Goal: Transaction & Acquisition: Subscribe to service/newsletter

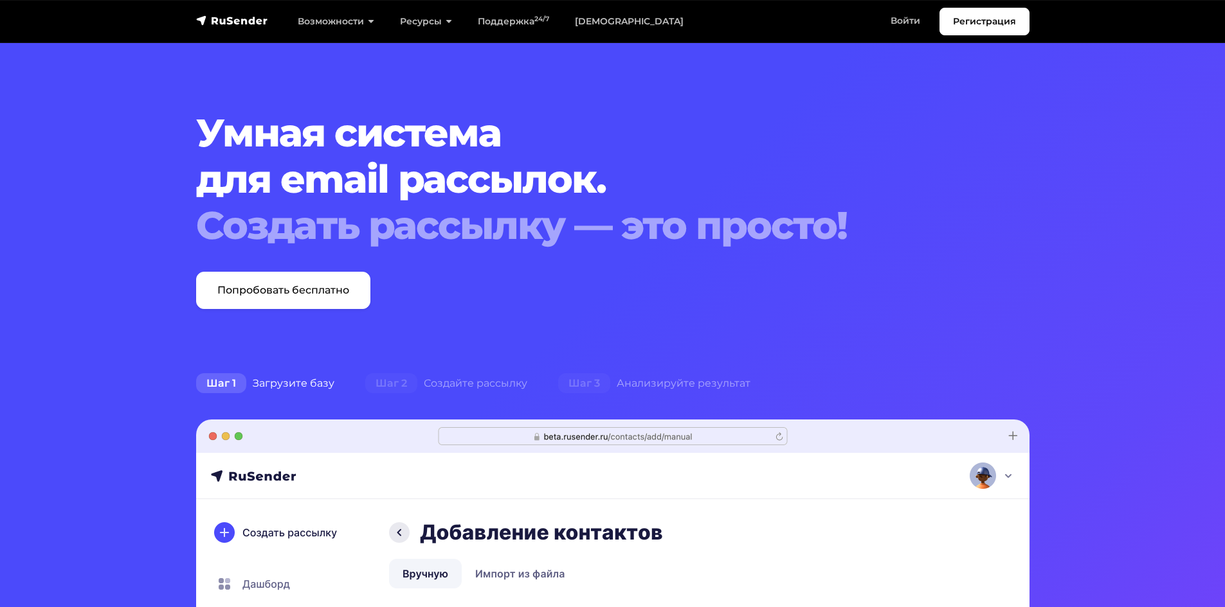
scroll to position [193, 0]
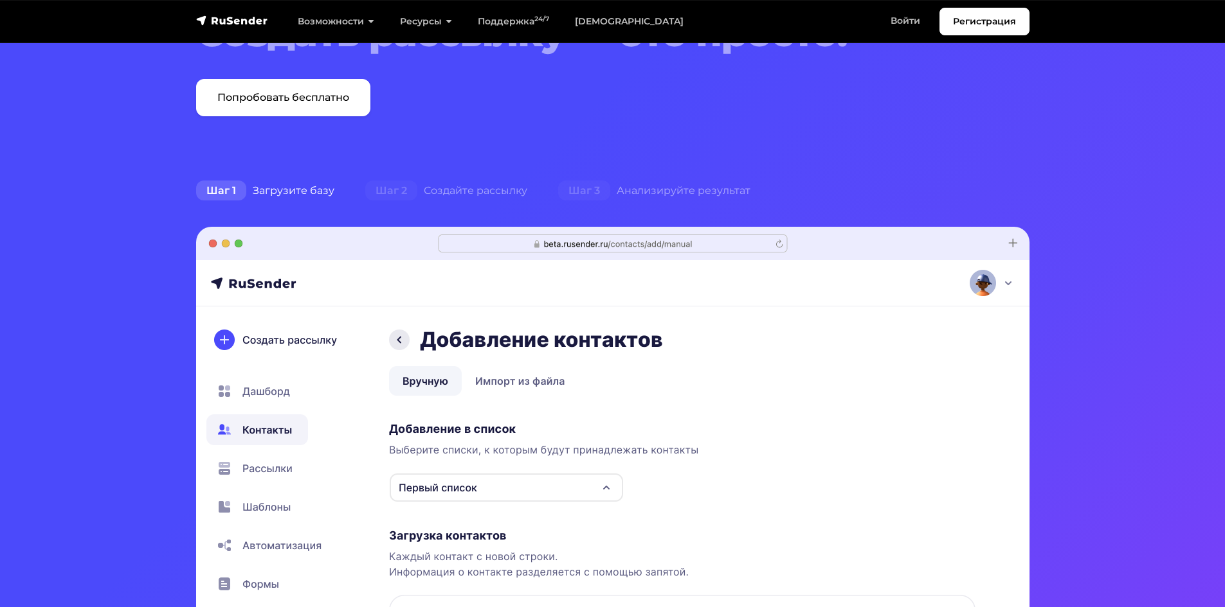
click at [335, 150] on section "Умная система для email рассылок. Создать рассылку — это просто! Попробовать бе…" at bounding box center [612, 417] width 1225 height 1221
click at [340, 116] on section "Умная система для email рассылок. Создать рассылку — это просто! Попробовать бе…" at bounding box center [612, 417] width 1225 height 1221
click at [337, 115] on link "Попробовать бесплатно" at bounding box center [283, 97] width 174 height 37
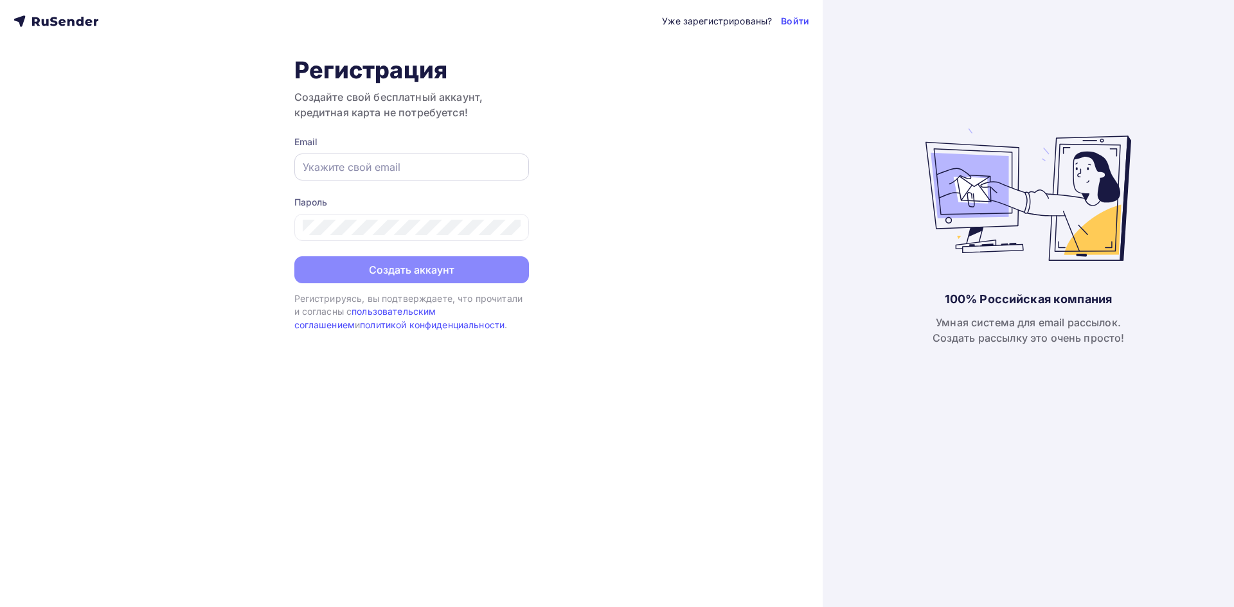
click at [451, 167] on input "text" at bounding box center [412, 166] width 218 height 15
paste input "[EMAIL_ADDRESS][DOMAIN_NAME]"
type input "[EMAIL_ADDRESS][DOMAIN_NAME]"
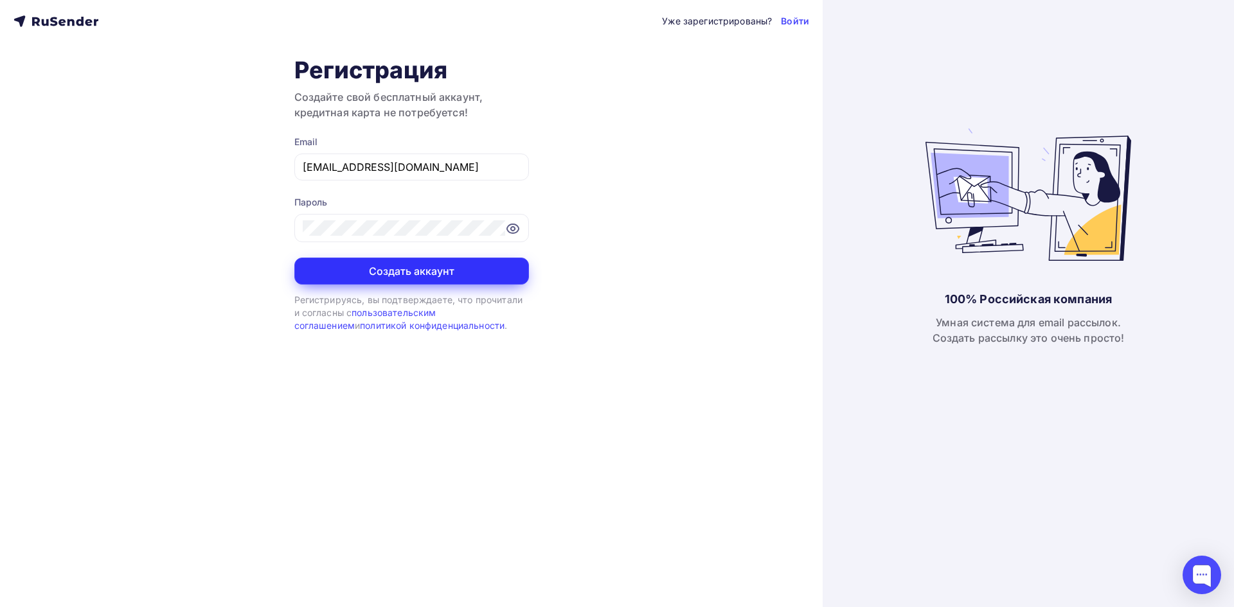
click at [501, 278] on button "Создать аккаунт" at bounding box center [411, 271] width 235 height 27
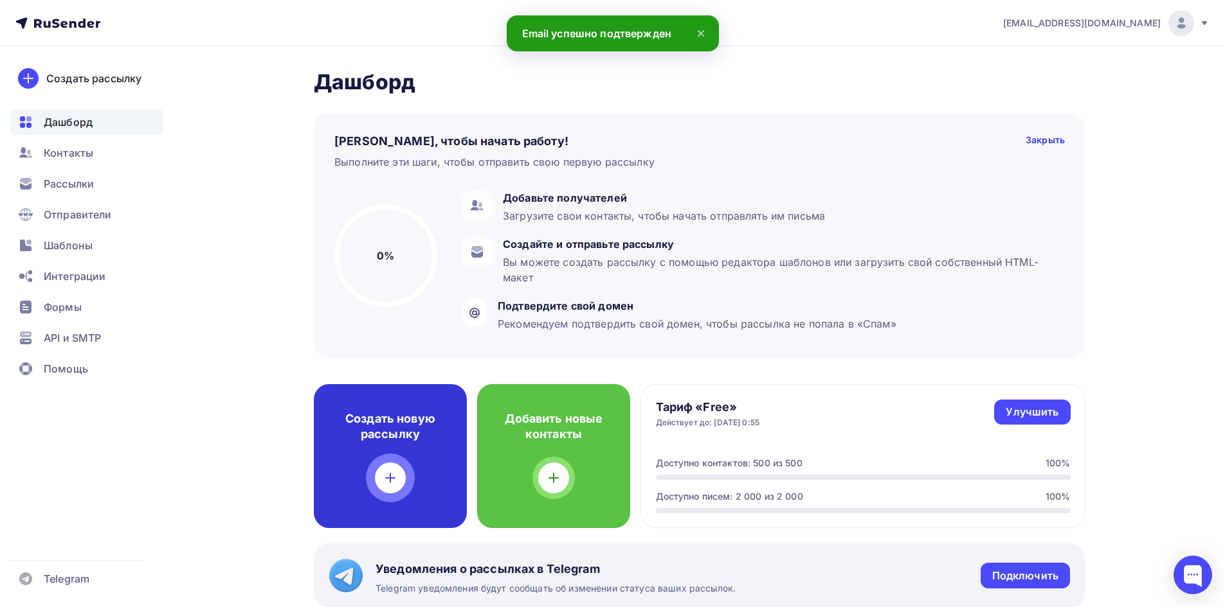
scroll to position [64, 0]
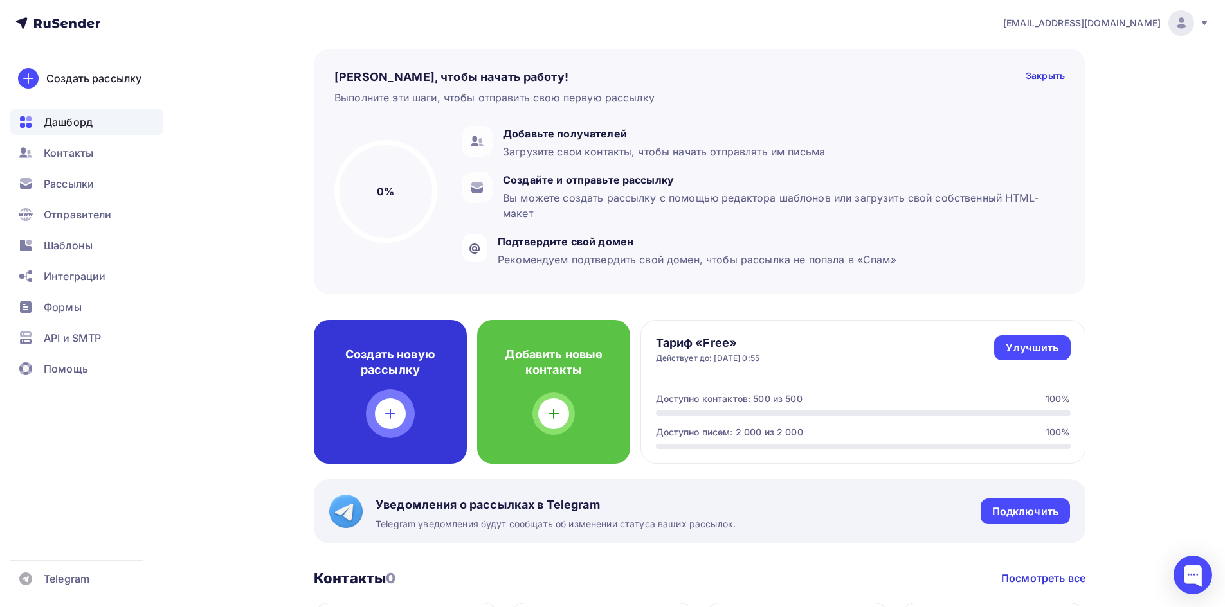
click at [420, 408] on div "Создать новую рассылку" at bounding box center [390, 392] width 153 height 144
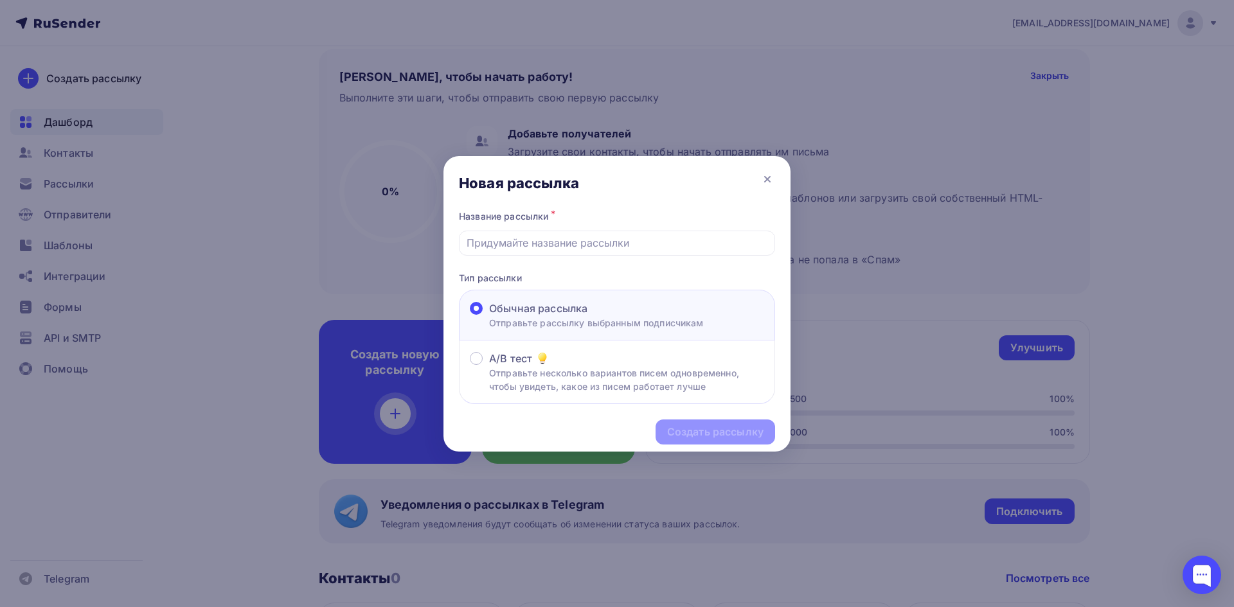
click at [607, 317] on p "Отправьте рассылку выбранным подписчикам" at bounding box center [596, 322] width 215 height 13
click at [489, 316] on input "Обычная рассылка Отправьте рассылку выбранным подписчикам" at bounding box center [489, 316] width 0 height 0
click at [607, 251] on div at bounding box center [617, 243] width 316 height 25
click at [627, 245] on input "text" at bounding box center [617, 242] width 301 height 15
type input "vcodehelper"
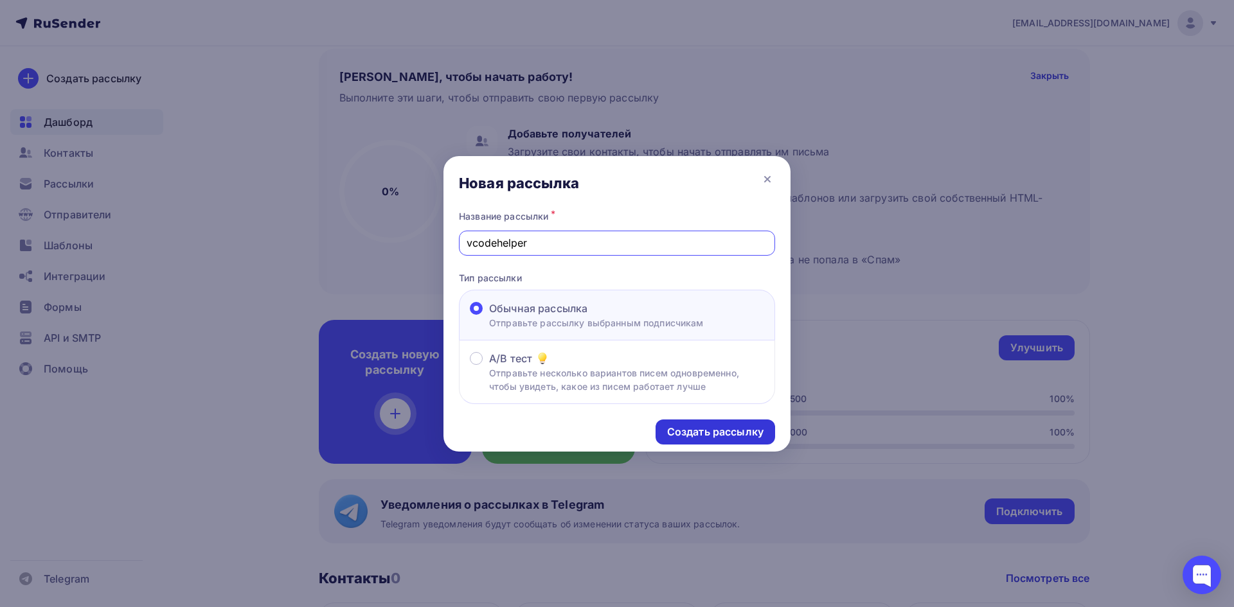
click at [720, 424] on div "Создать рассылку" at bounding box center [716, 432] width 120 height 25
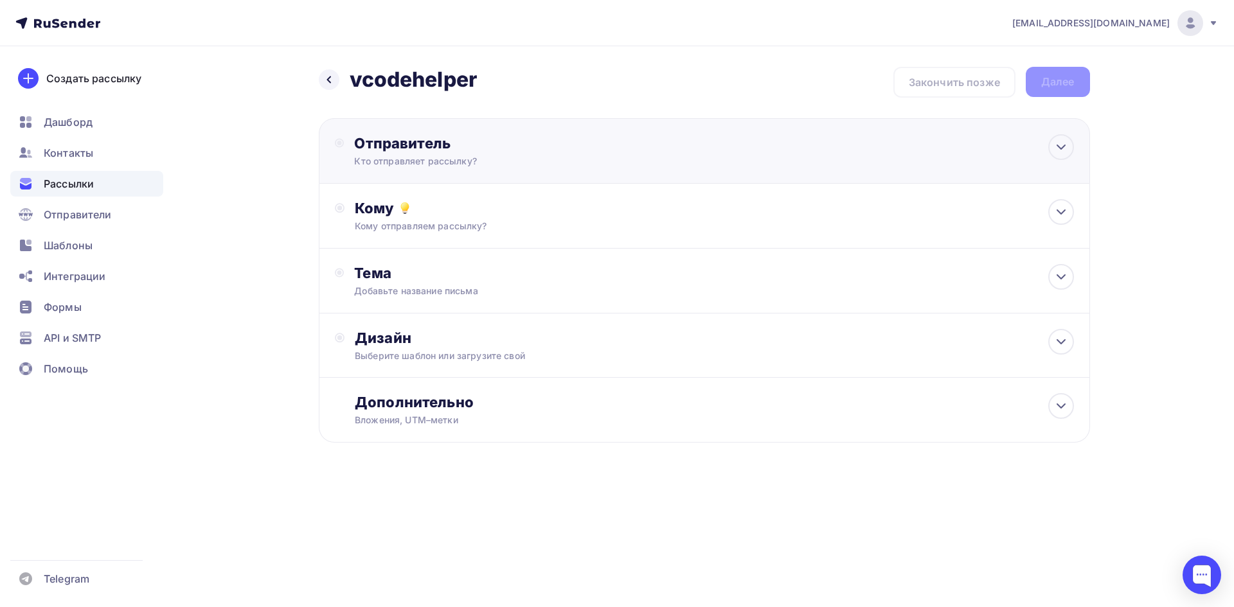
click at [545, 159] on div "Кто отправляет рассылку?" at bounding box center [479, 161] width 251 height 13
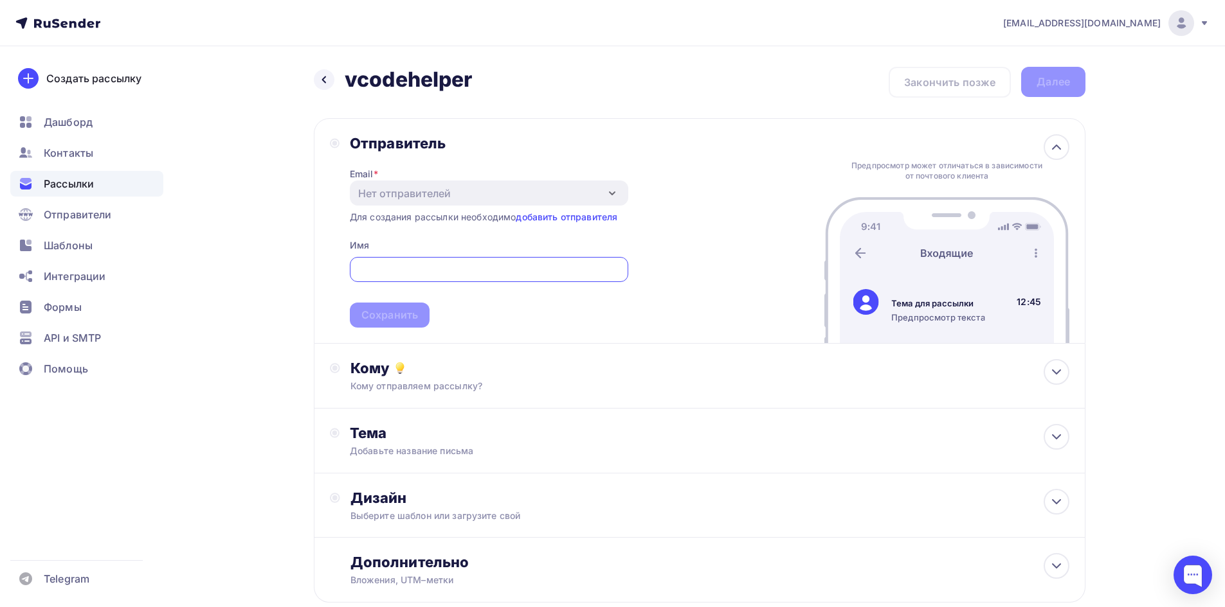
click at [481, 271] on input "text" at bounding box center [489, 269] width 264 height 15
click at [512, 322] on span "vresourcecode Сохранить" at bounding box center [489, 290] width 278 height 76
click at [509, 281] on div "vresourcecode" at bounding box center [489, 269] width 278 height 25
click at [510, 277] on input "vresourcecode" at bounding box center [489, 269] width 264 height 15
click at [517, 271] on input "vresourcecode" at bounding box center [489, 269] width 264 height 15
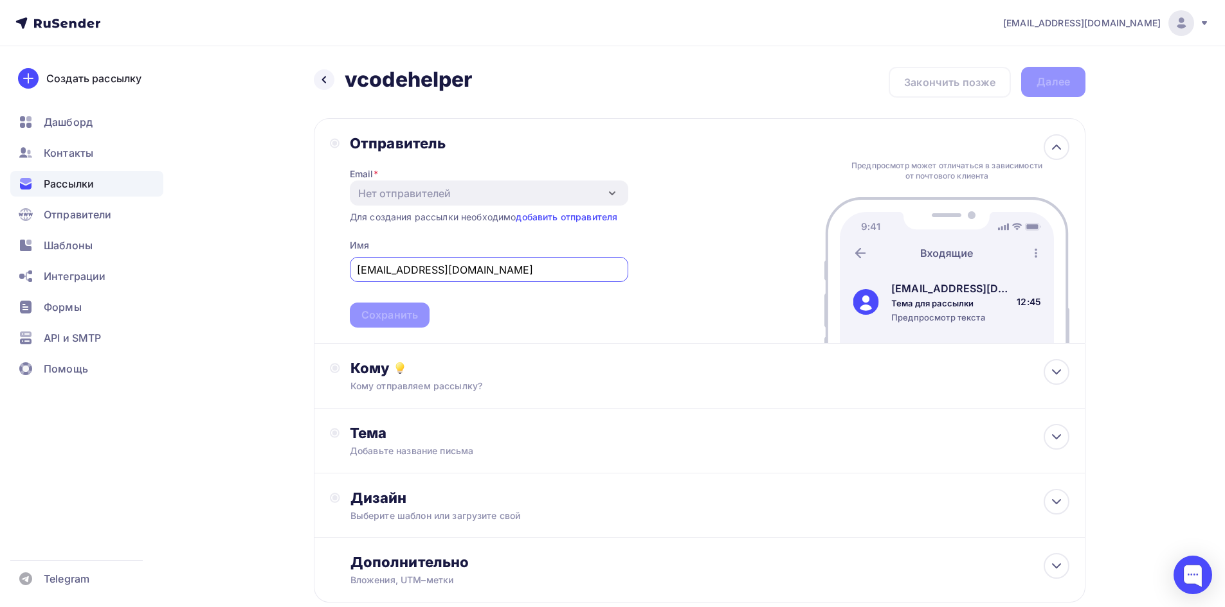
type input "vresourcecode@helper.com"
click at [527, 307] on span "vresourcecode@helper.com Сохранить" at bounding box center [489, 290] width 278 height 76
click at [420, 311] on span "vresourcecode@helper.com Сохранить" at bounding box center [489, 290] width 278 height 76
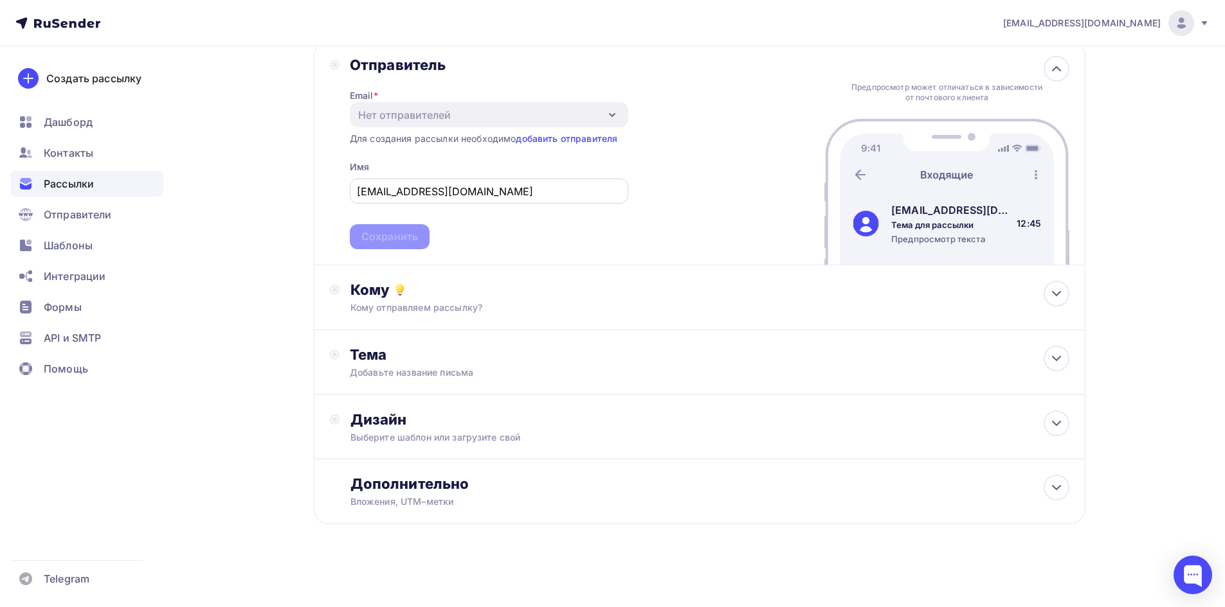
click at [468, 181] on div "vresourcecode@helper.com" at bounding box center [489, 191] width 278 height 25
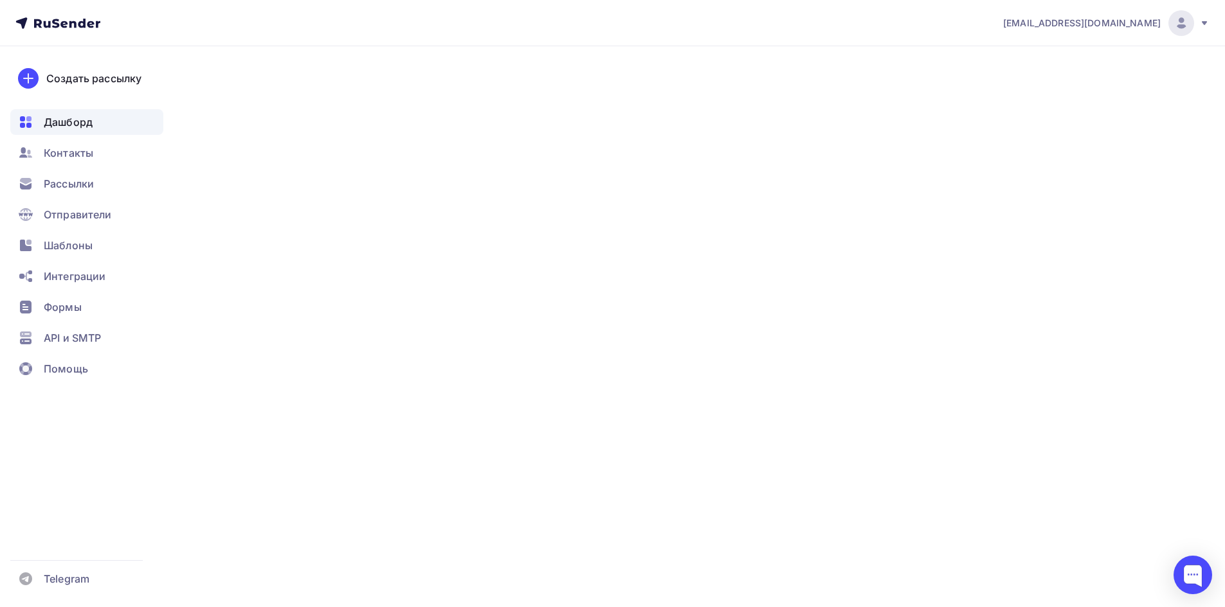
scroll to position [64, 0]
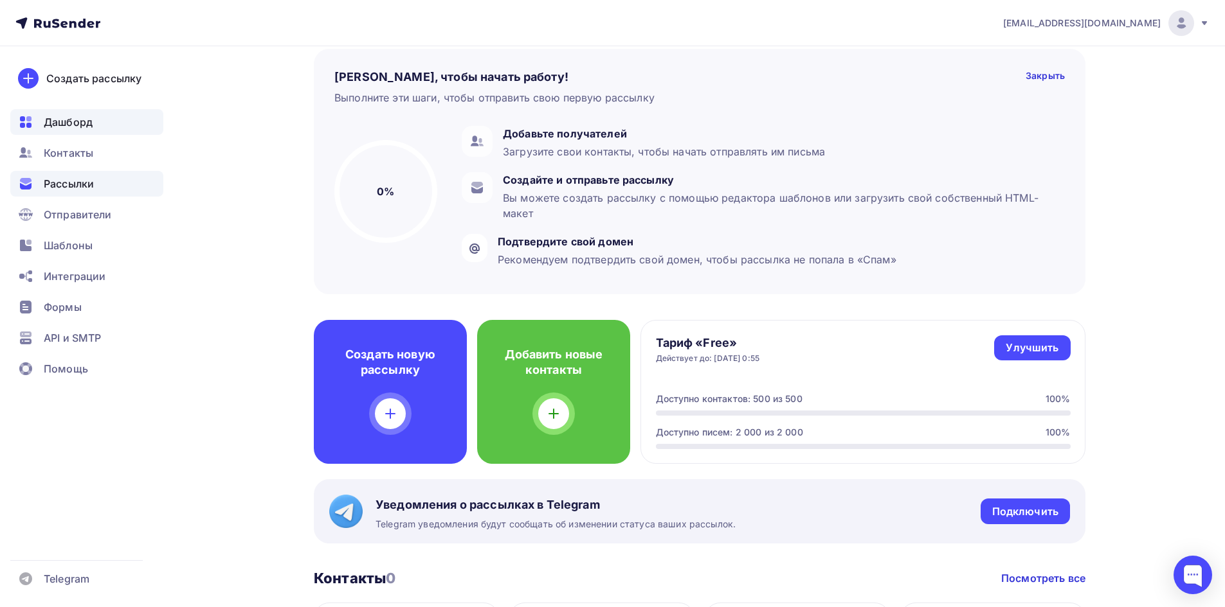
click at [94, 188] on span "Рассылки" at bounding box center [69, 183] width 50 height 15
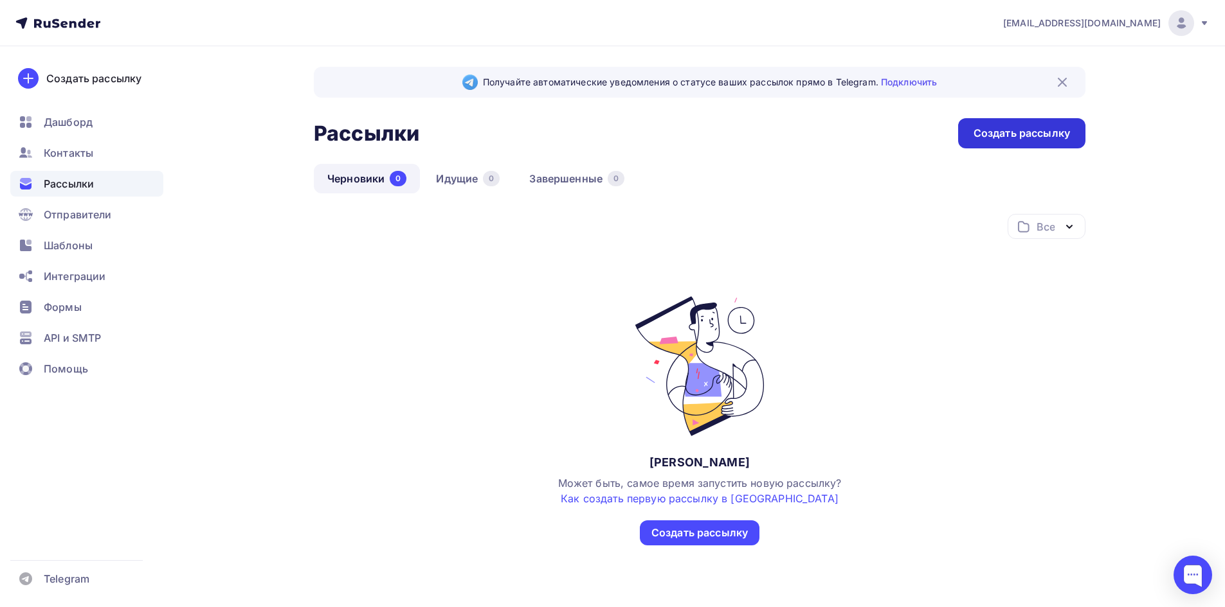
click at [1003, 136] on div "Создать рассылку" at bounding box center [1021, 133] width 96 height 15
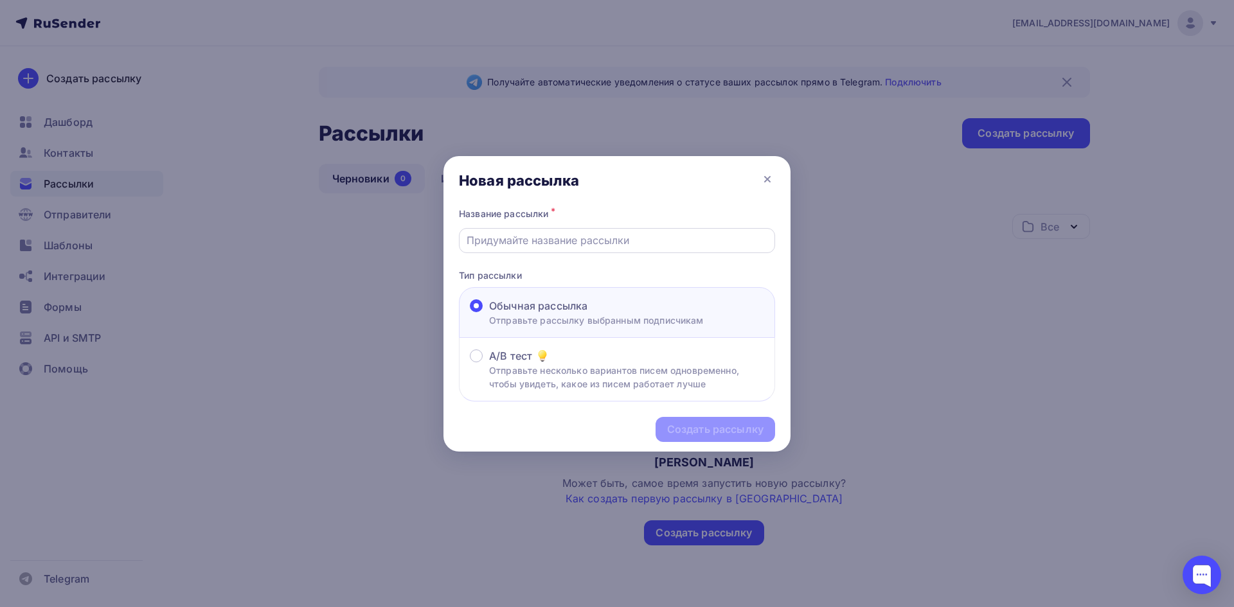
click at [579, 243] on input "text" at bounding box center [617, 240] width 301 height 15
click at [849, 232] on div at bounding box center [617, 303] width 1234 height 607
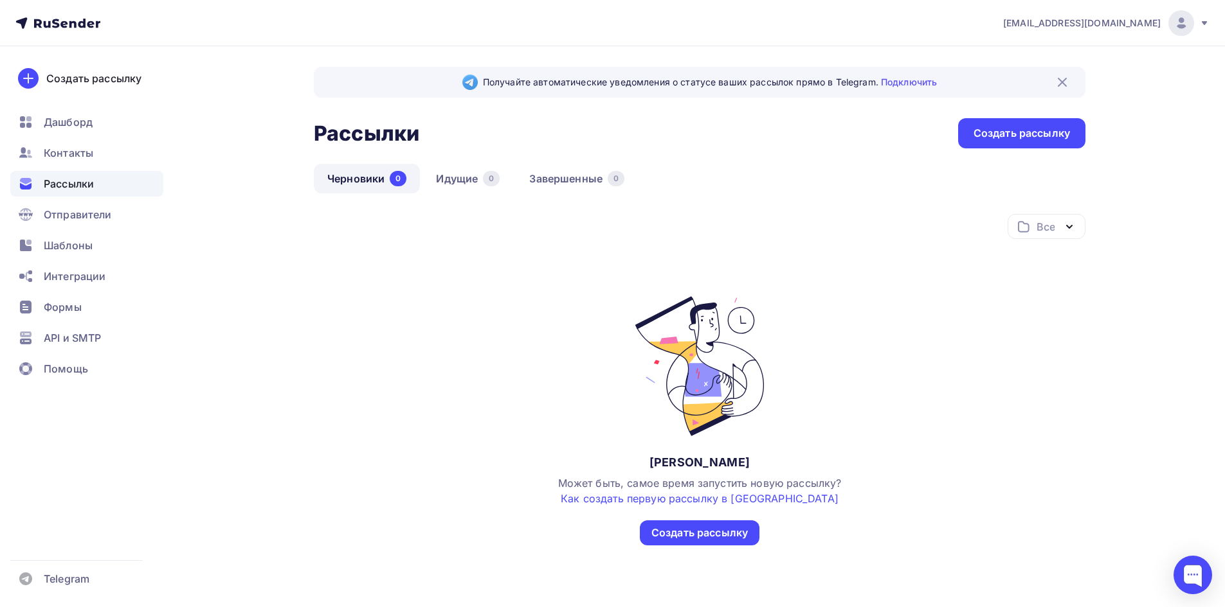
scroll to position [21, 0]
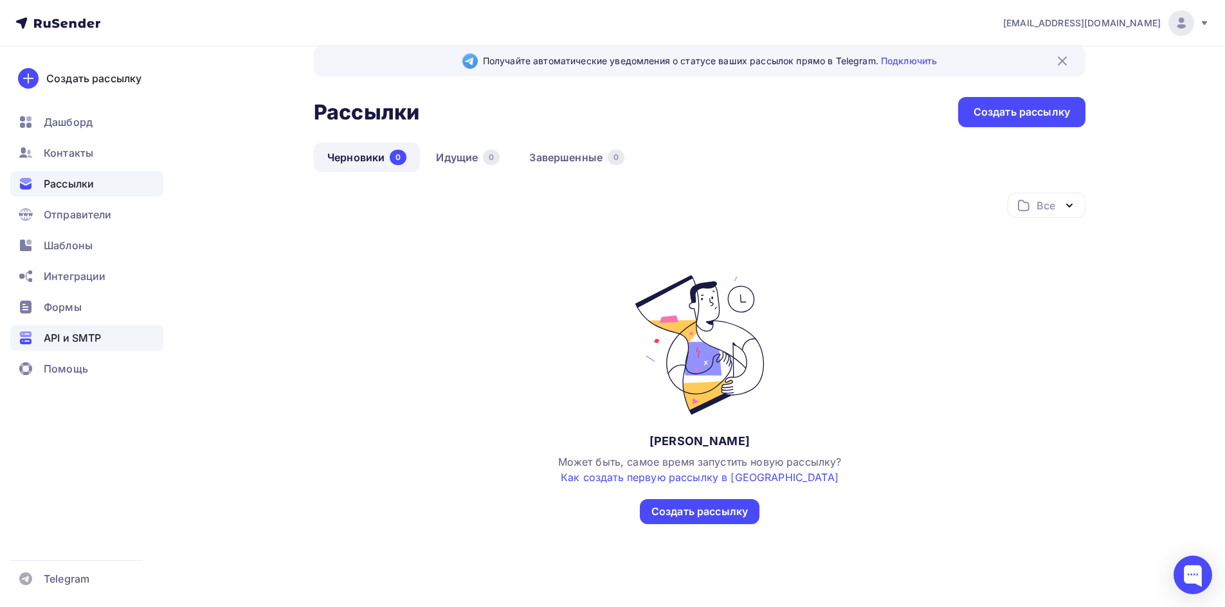
click at [119, 331] on div "API и SMTP" at bounding box center [86, 338] width 153 height 26
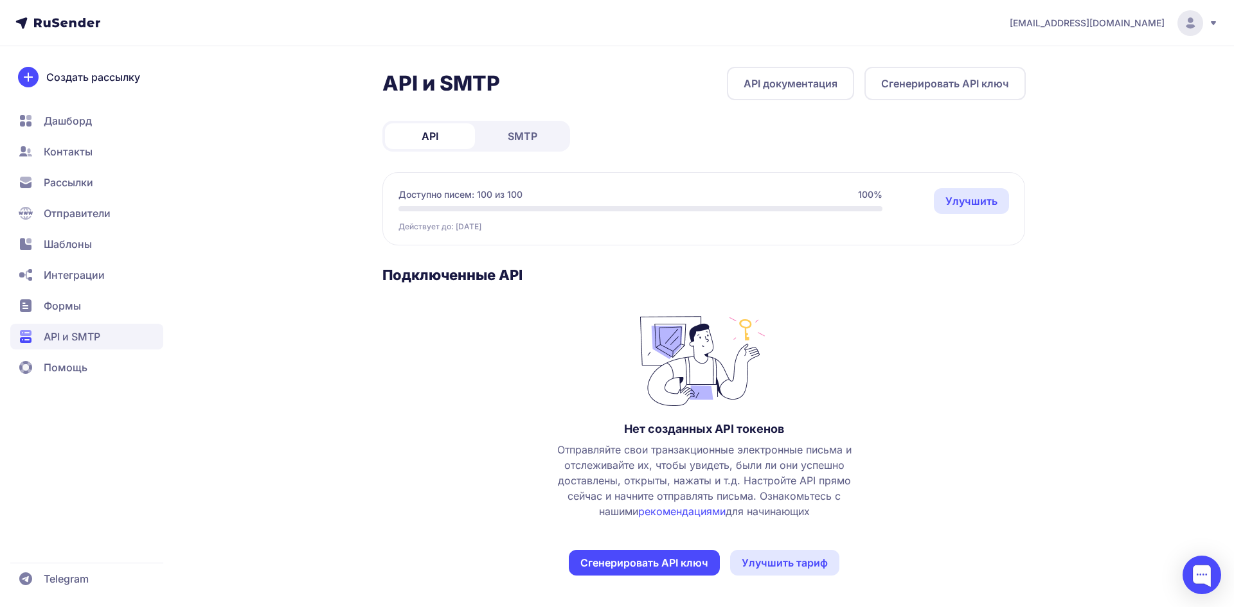
click at [107, 156] on span "Контакты" at bounding box center [86, 152] width 153 height 26
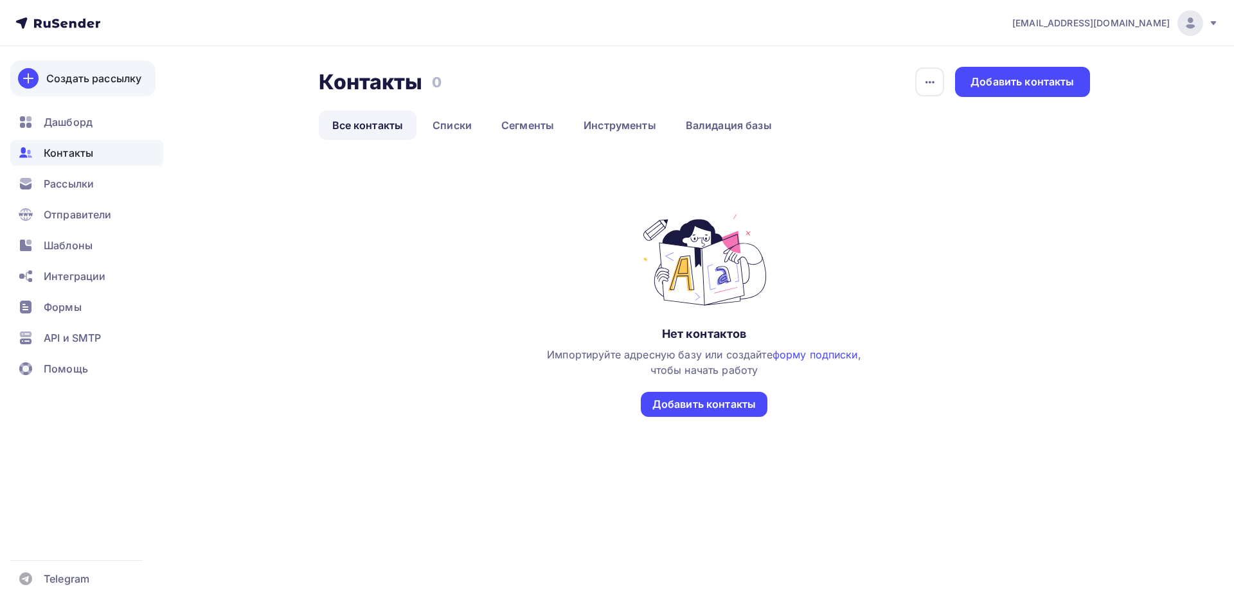
click at [108, 77] on div "Создать рассылку" at bounding box center [93, 78] width 95 height 15
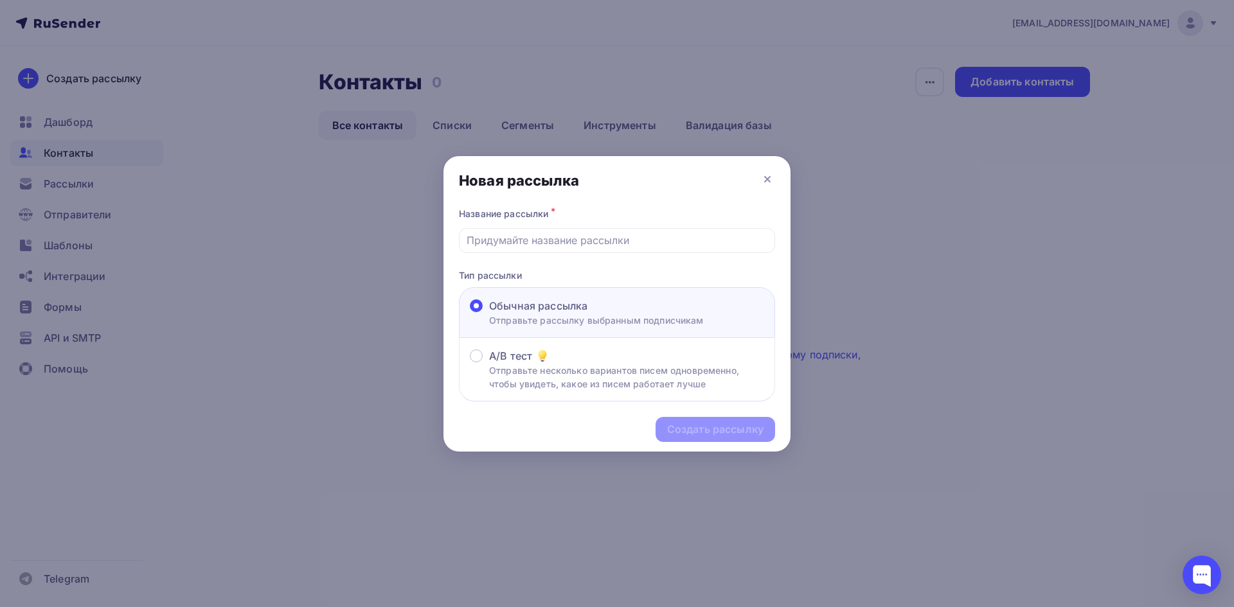
click at [620, 322] on p "Отправьте рассылку выбранным подписчикам" at bounding box center [596, 320] width 215 height 13
click at [489, 314] on input "Обычная рассылка Отправьте рассылку выбранным подписчикам" at bounding box center [489, 314] width 0 height 0
click at [604, 242] on input "text" at bounding box center [617, 240] width 301 height 15
click at [717, 242] on input "text" at bounding box center [617, 240] width 301 height 15
type input "vcodehelper"
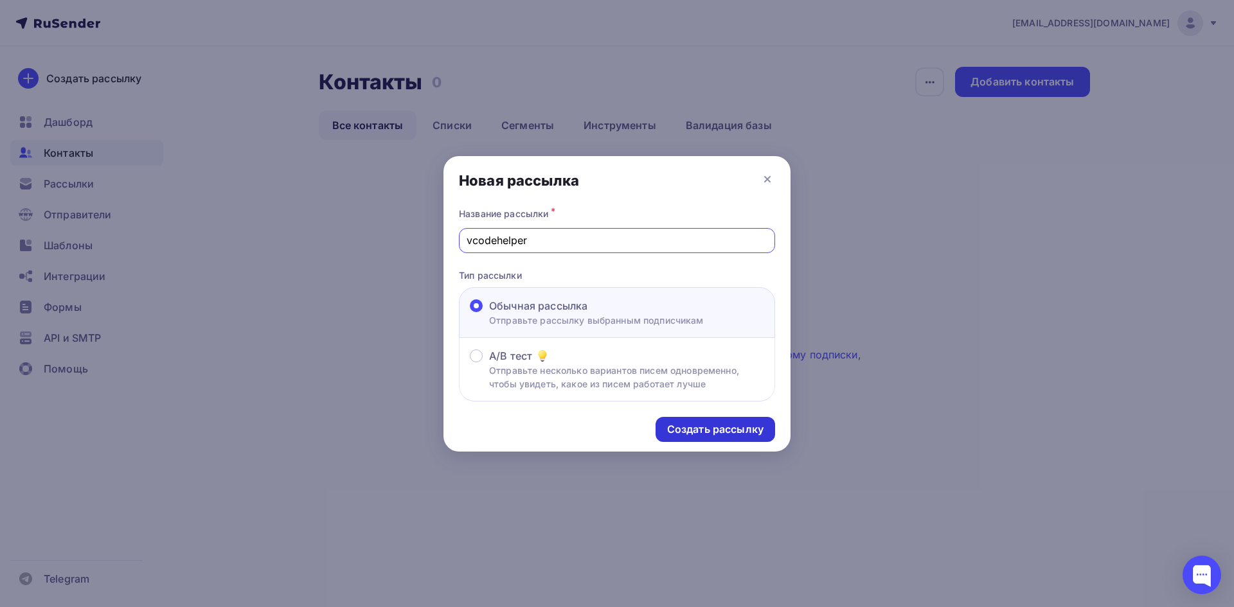
click at [706, 419] on div "Создать рассылку" at bounding box center [716, 429] width 120 height 25
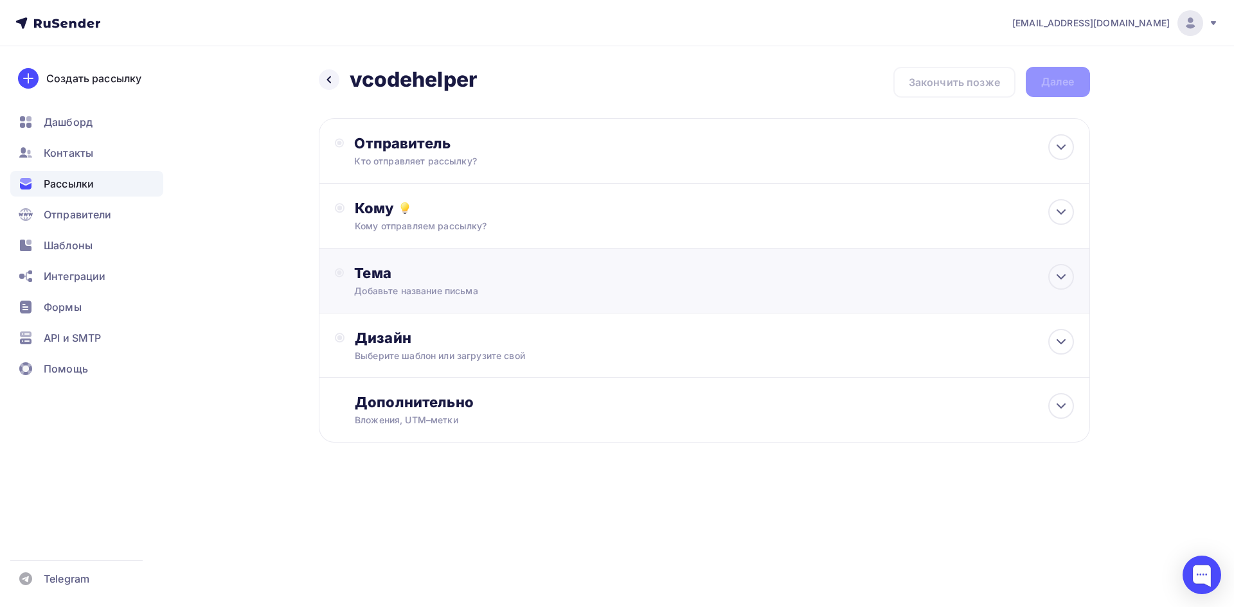
drag, startPoint x: 489, startPoint y: 355, endPoint x: 501, endPoint y: 260, distance: 96.6
click at [517, 417] on div "Отправитель Кто отправляет рассылку? Email * Нет отправителей Добавить отправит…" at bounding box center [704, 280] width 771 height 325
click at [467, 155] on div "Кто отправляет рассылку?" at bounding box center [479, 161] width 251 height 13
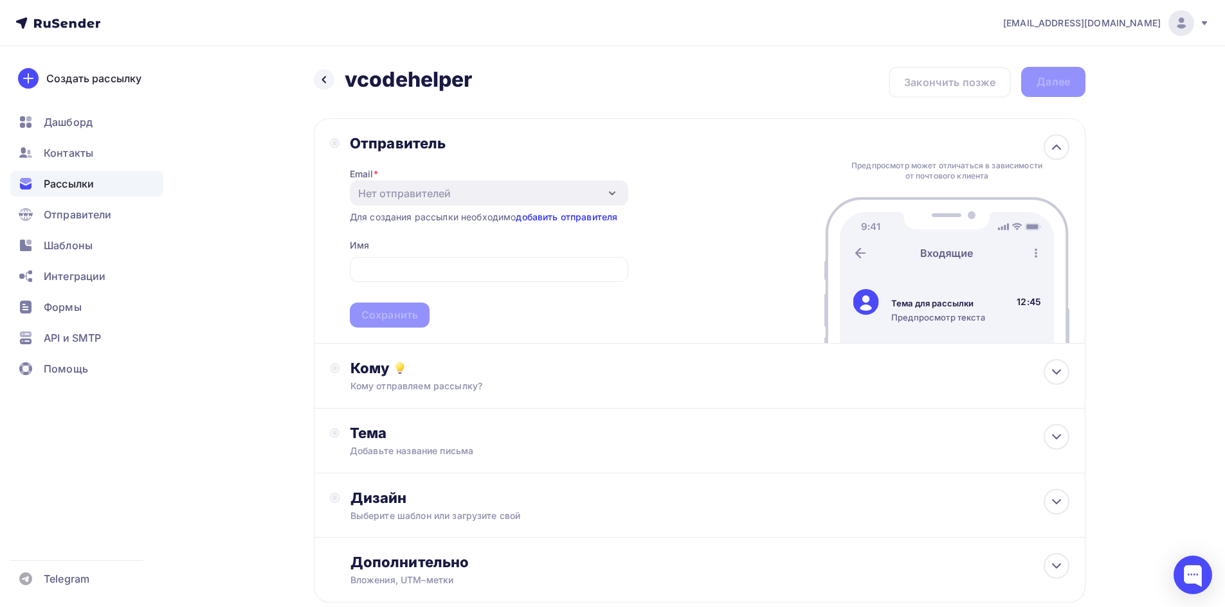
click at [550, 215] on link "добавить отправителя" at bounding box center [567, 216] width 102 height 11
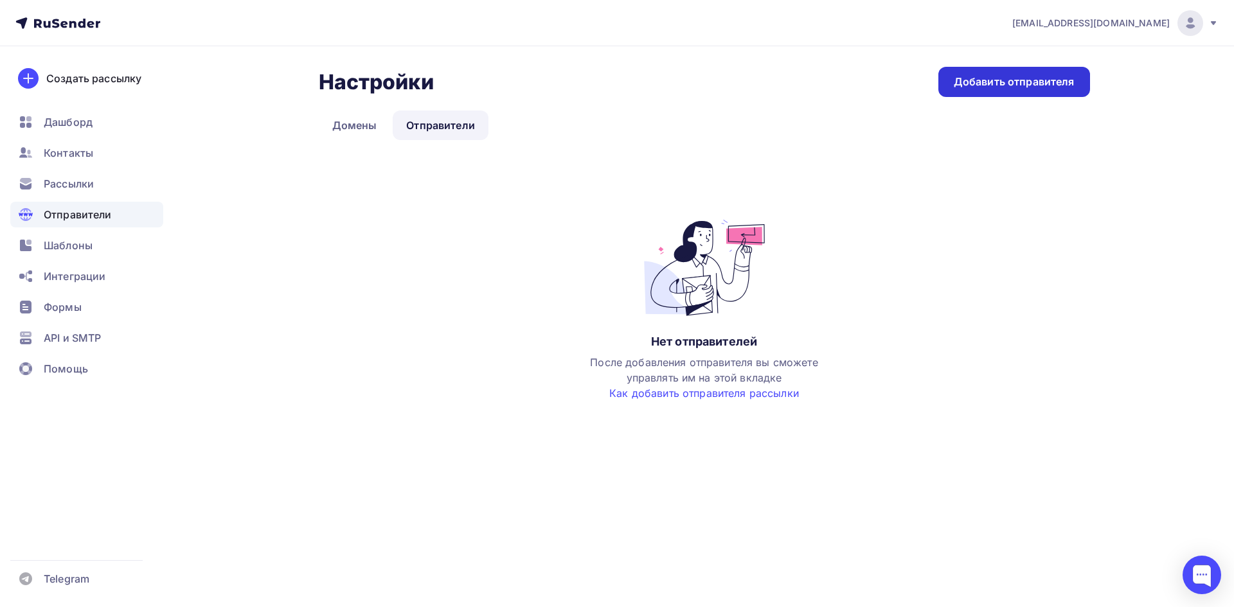
click at [1023, 91] on div "Добавить отправителя" at bounding box center [1015, 82] width 152 height 30
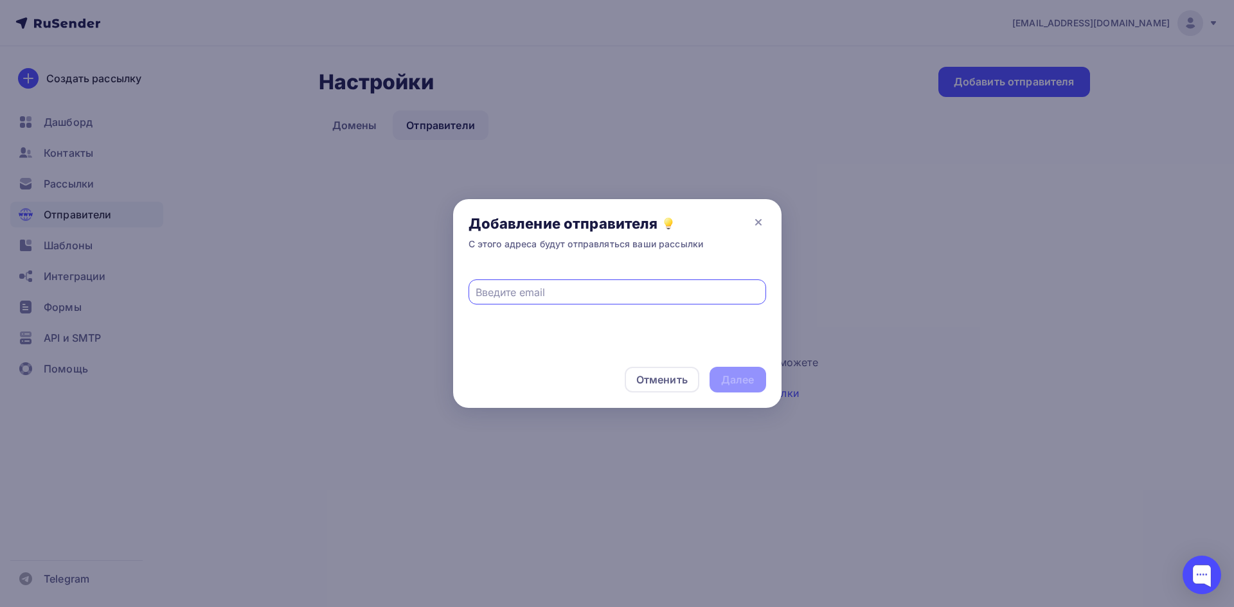
click at [604, 292] on input "text" at bounding box center [617, 292] width 283 height 15
drag, startPoint x: 727, startPoint y: 372, endPoint x: 571, endPoint y: 274, distance: 183.9
click at [649, 300] on div "Добавление отправителя С этого адреса будут отправляться ваши рассылки vmxerus@…" at bounding box center [617, 303] width 328 height 209
click at [620, 291] on input "vmxerus@gmail.com" at bounding box center [617, 292] width 283 height 15
paste input "[EMAIL_ADDRESS][DOMAIN_NAME]"
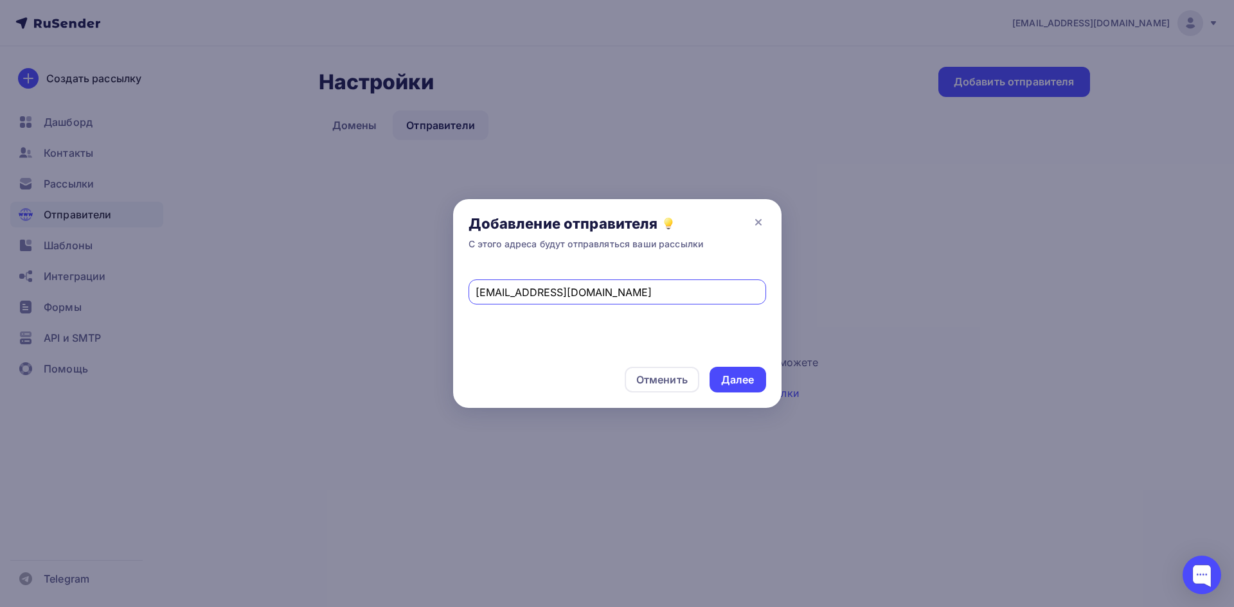
click at [558, 296] on input "[EMAIL_ADDRESS][DOMAIN_NAME]" at bounding box center [617, 292] width 283 height 15
click at [540, 292] on input "[EMAIL_ADDRESS][DOMAIN_NAME]" at bounding box center [617, 292] width 283 height 15
click at [535, 291] on input "[EMAIL_ADDRESS][DOMAIN_NAME]" at bounding box center [617, 292] width 283 height 15
click at [748, 373] on div "Далее" at bounding box center [737, 380] width 33 height 15
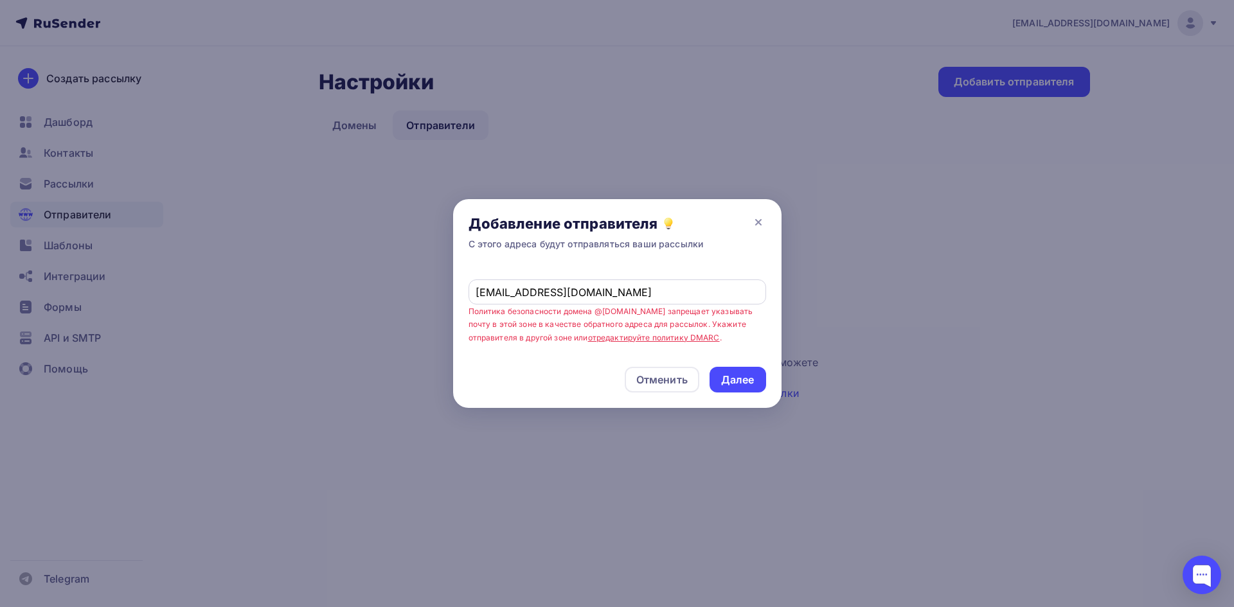
click at [669, 294] on input "vcoderesource@helper.com" at bounding box center [617, 292] width 283 height 15
paste input "[EMAIL_ADDRESS][DOMAIN_NAME]"
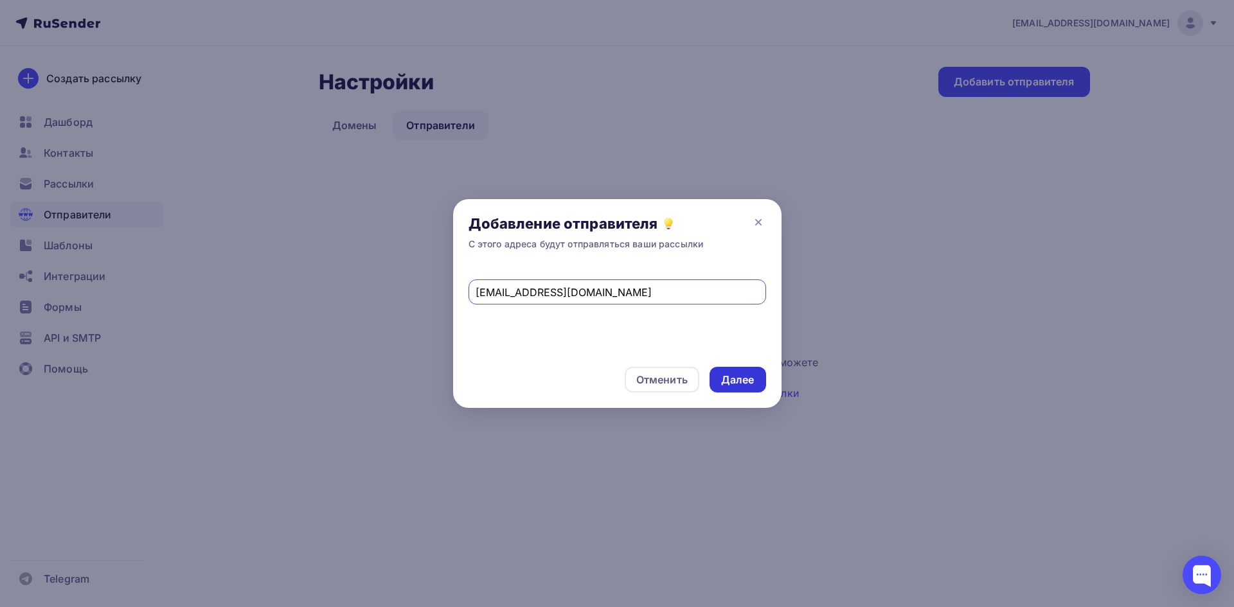
type input "[EMAIL_ADDRESS][DOMAIN_NAME]"
click at [743, 382] on div "Далее" at bounding box center [737, 380] width 33 height 15
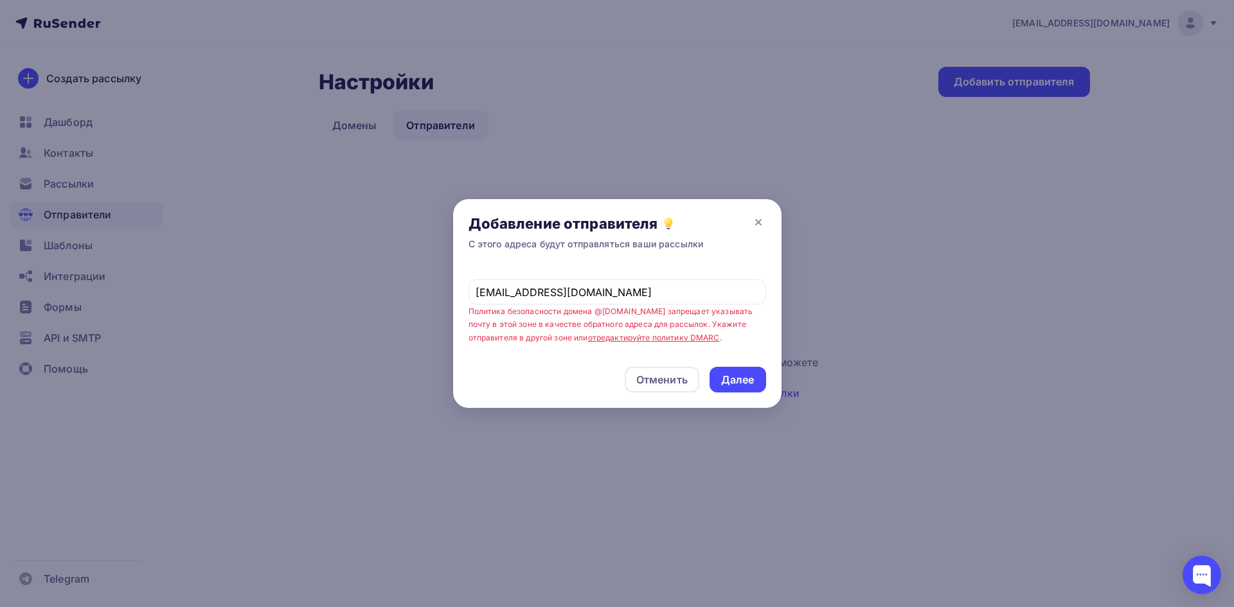
click at [809, 228] on div at bounding box center [617, 303] width 1234 height 607
